Goal: Check status: Check status

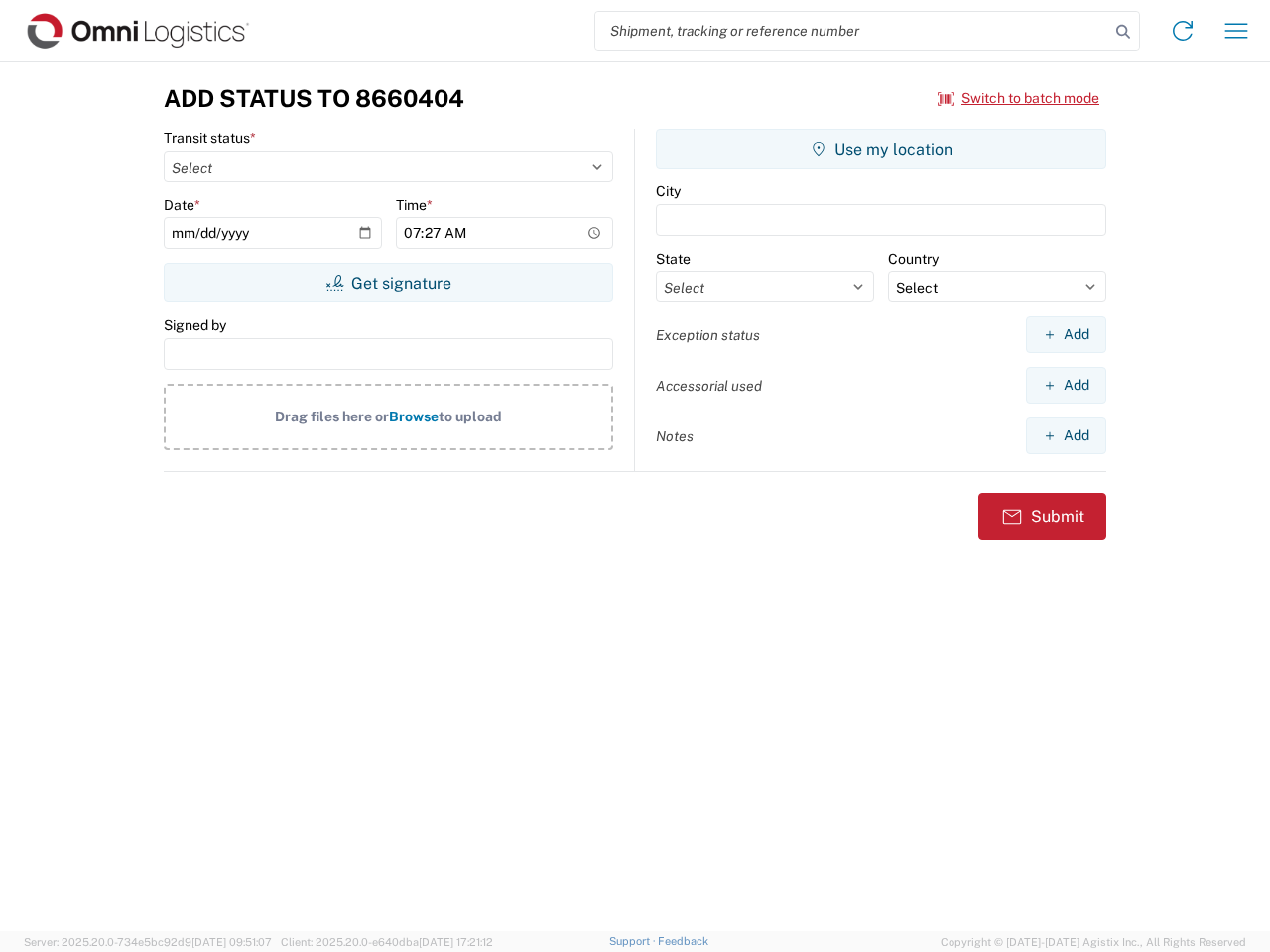
click at [852, 31] on input "search" at bounding box center [852, 31] width 514 height 38
click at [1123, 32] on icon at bounding box center [1123, 32] width 28 height 28
click at [1182, 31] on icon at bounding box center [1182, 31] width 32 height 32
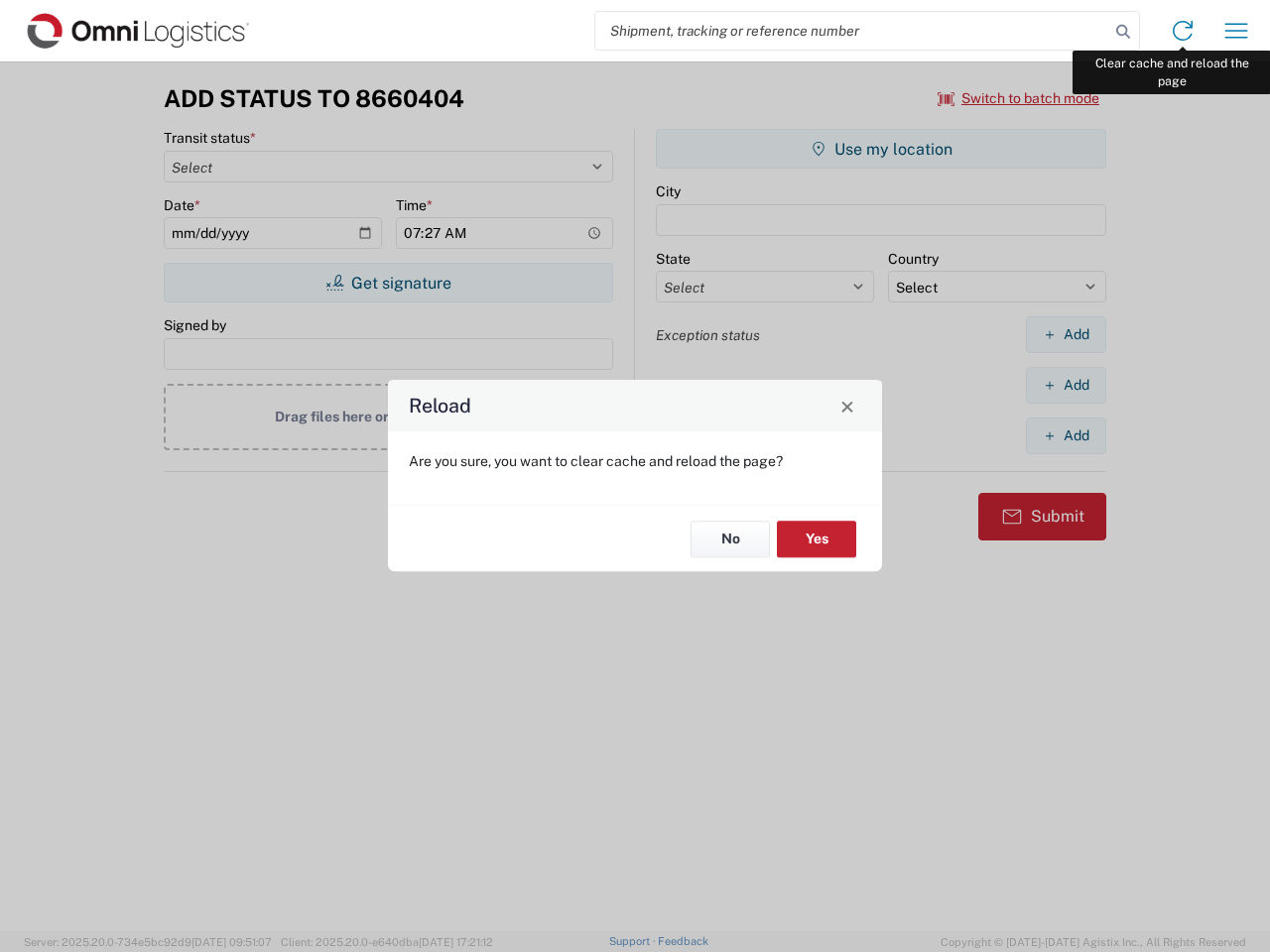
click at [1236, 31] on div "Reload Are you sure, you want to clear cache and reload the page? No Yes" at bounding box center [635, 476] width 1270 height 952
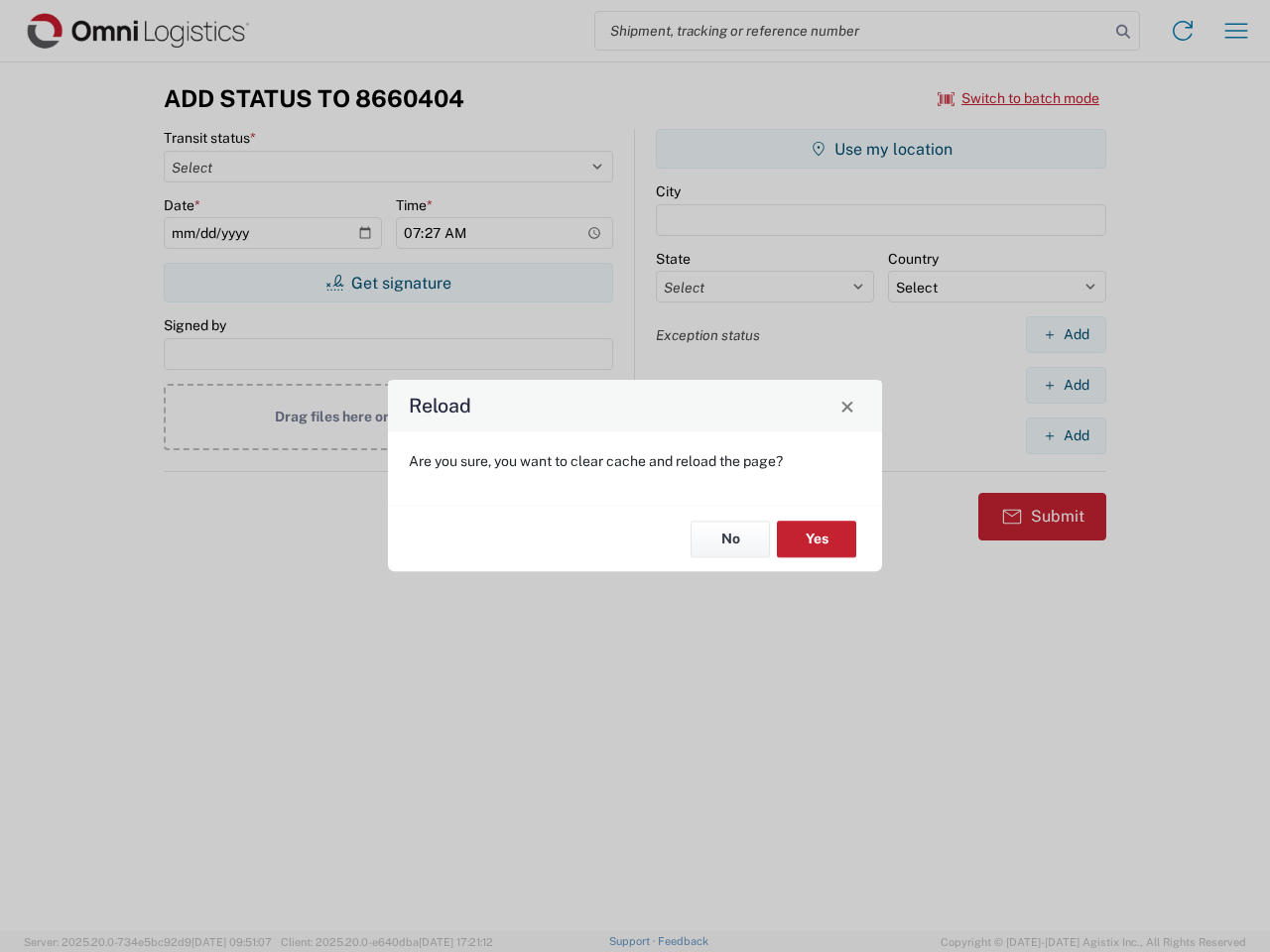
click at [1019, 98] on div "Reload Are you sure, you want to clear cache and reload the page? No Yes" at bounding box center [635, 476] width 1270 height 952
click at [388, 283] on div "Reload Are you sure, you want to clear cache and reload the page? No Yes" at bounding box center [635, 476] width 1270 height 952
click at [881, 148] on div "Reload Are you sure, you want to clear cache and reload the page? No Yes" at bounding box center [635, 476] width 1270 height 952
click at [1065, 334] on div "Reload Are you sure, you want to clear cache and reload the page? No Yes" at bounding box center [635, 476] width 1270 height 952
click at [1065, 385] on div "Reload Are you sure, you want to clear cache and reload the page? No Yes" at bounding box center [635, 476] width 1270 height 952
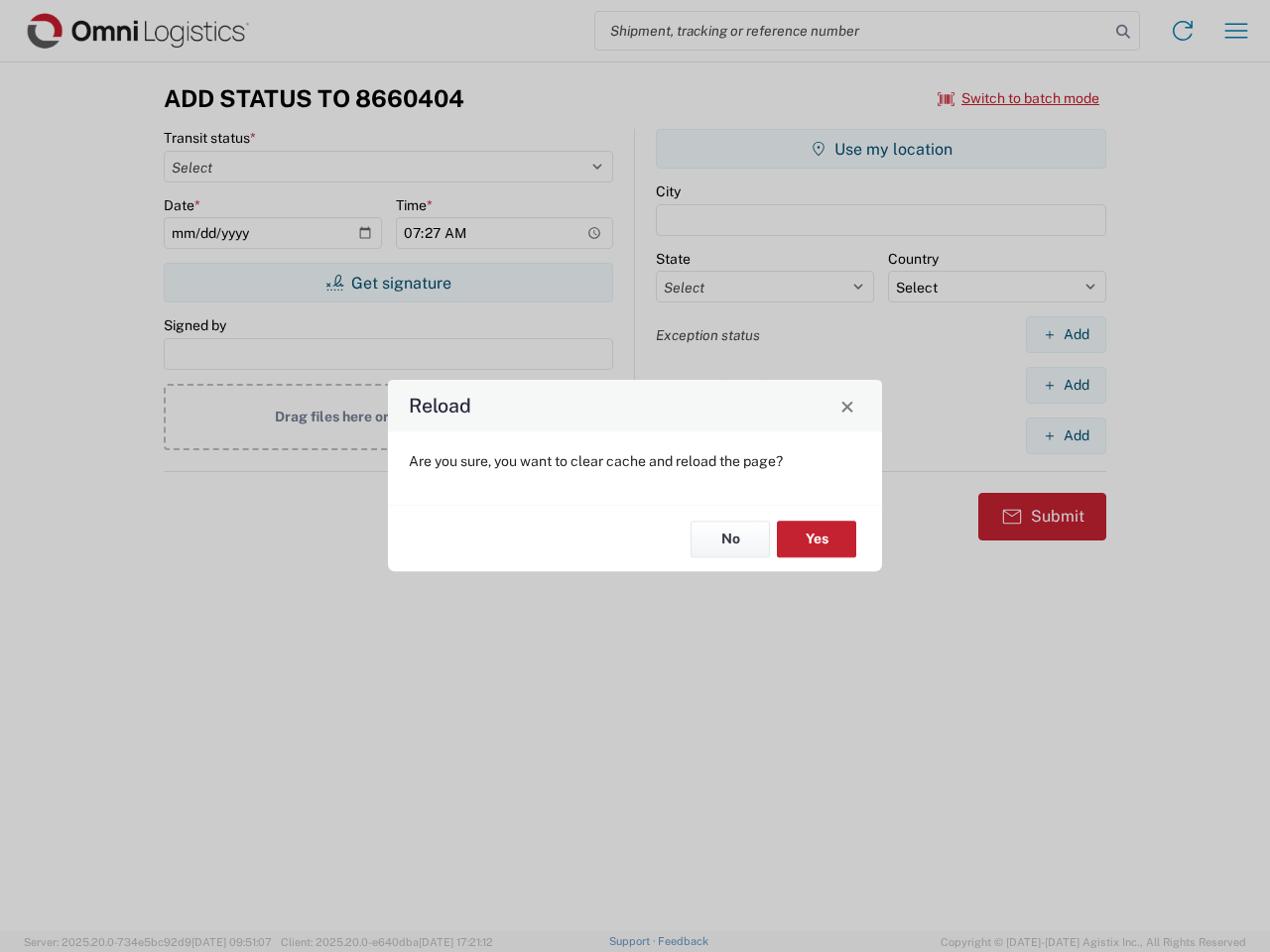
click at [1065, 436] on div "Reload Are you sure, you want to clear cache and reload the page? No Yes" at bounding box center [635, 476] width 1270 height 952
